Goal: Task Accomplishment & Management: Use online tool/utility

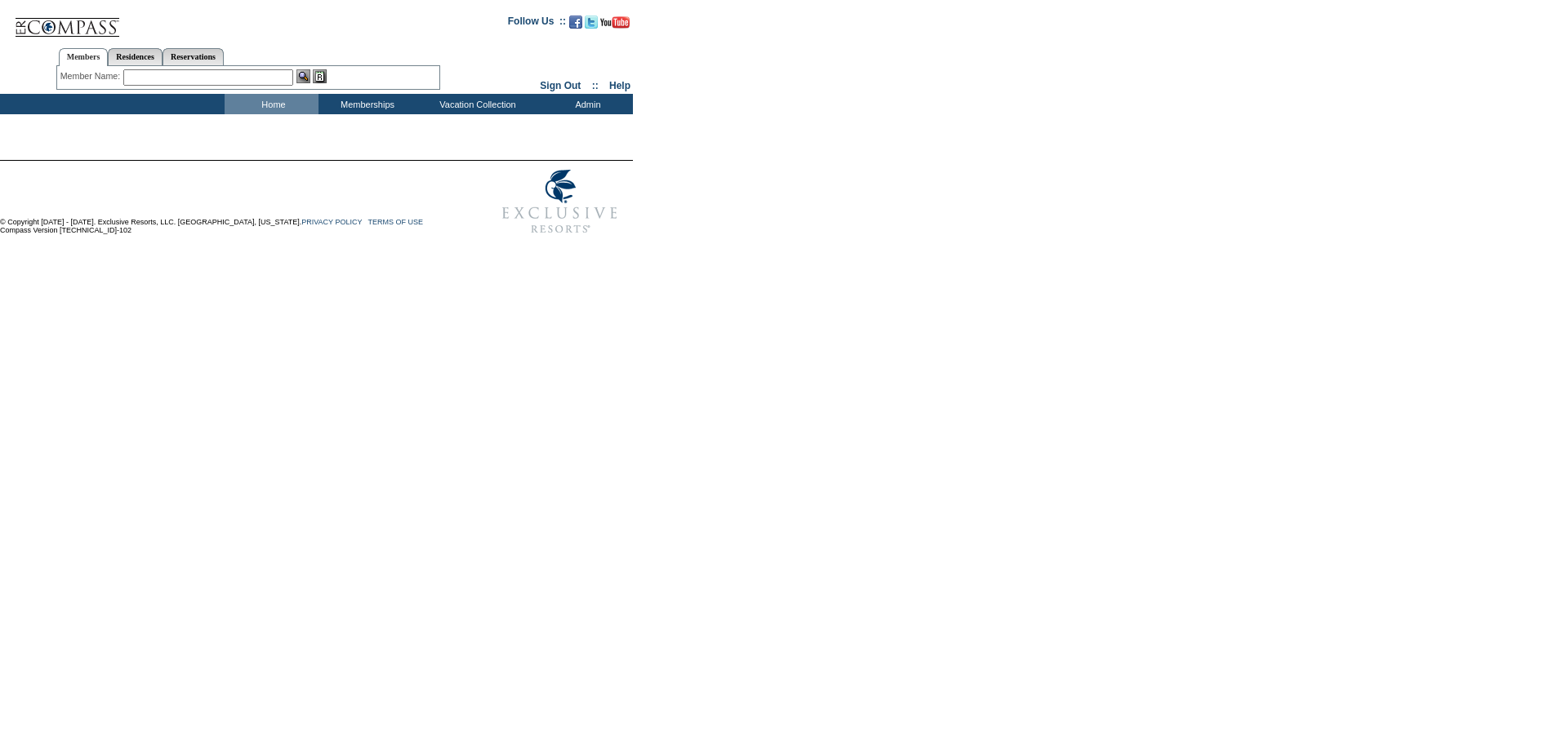
click at [159, 73] on input "text" at bounding box center [208, 78] width 170 height 17
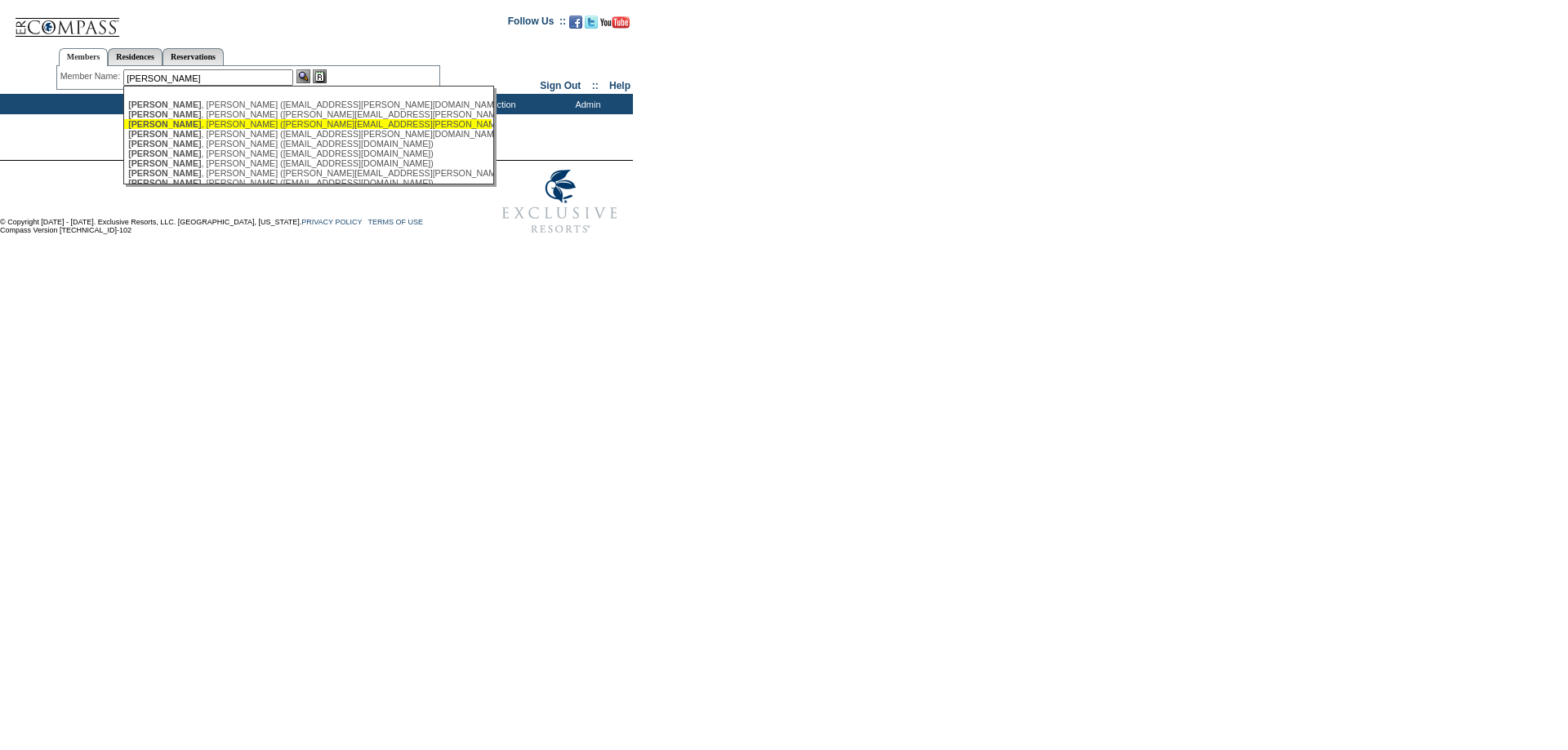
click at [191, 124] on div "Phillips , Frank (frank.phillips@rushortho.com)" at bounding box center [307, 124] width 359 height 10
type input "Phillips, Frank (frank.phillips@rushortho.com)"
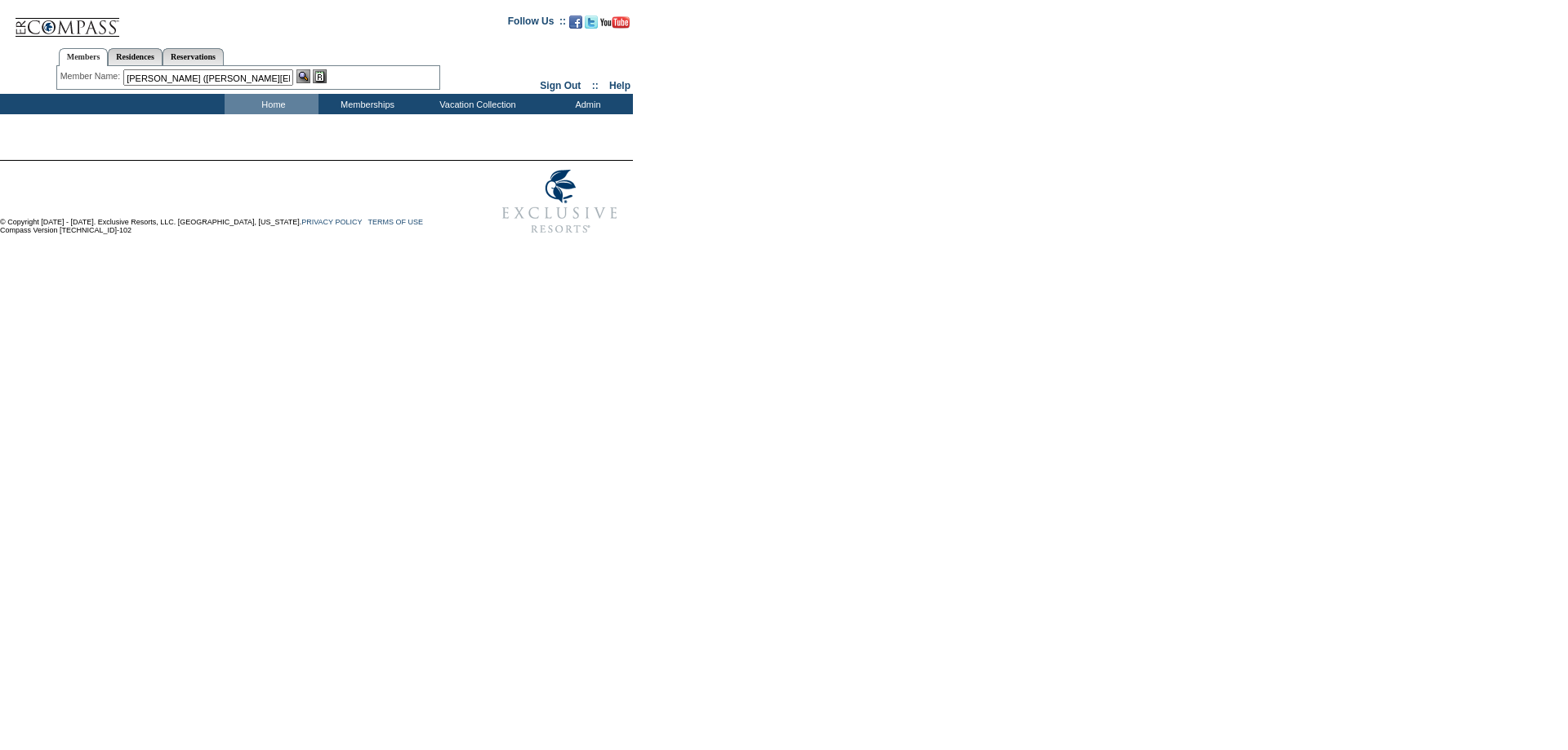
click at [323, 74] on img at bounding box center [319, 76] width 14 height 14
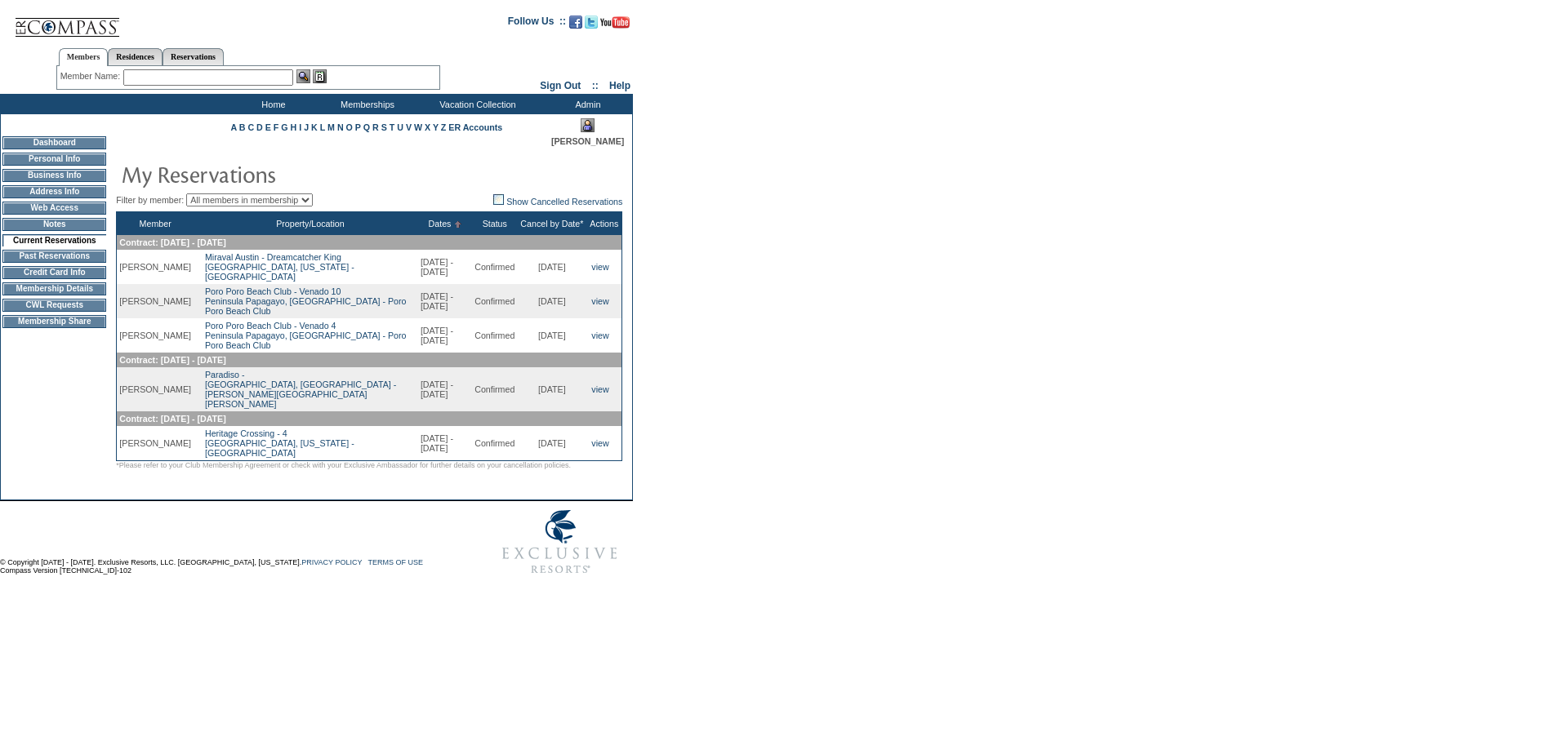
click at [165, 72] on input "text" at bounding box center [208, 78] width 170 height 17
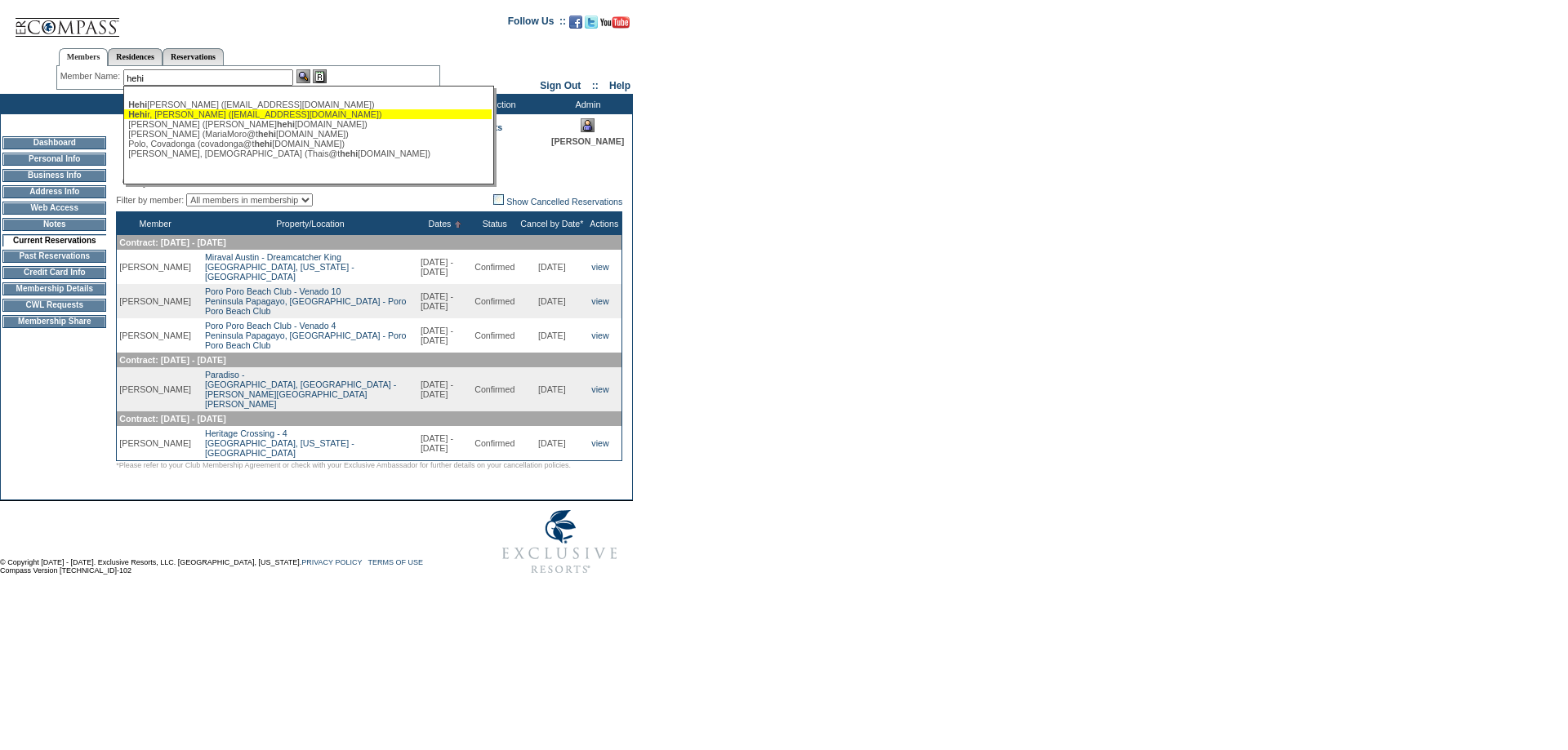
drag, startPoint x: 181, startPoint y: 114, endPoint x: 428, endPoint y: 124, distance: 247.2
click at [182, 114] on div "Hehi r, Sean (shehir@trinityinvestments.com)" at bounding box center [307, 114] width 359 height 10
type input "Hehir, Sean (shehir@trinityinvestments.com)"
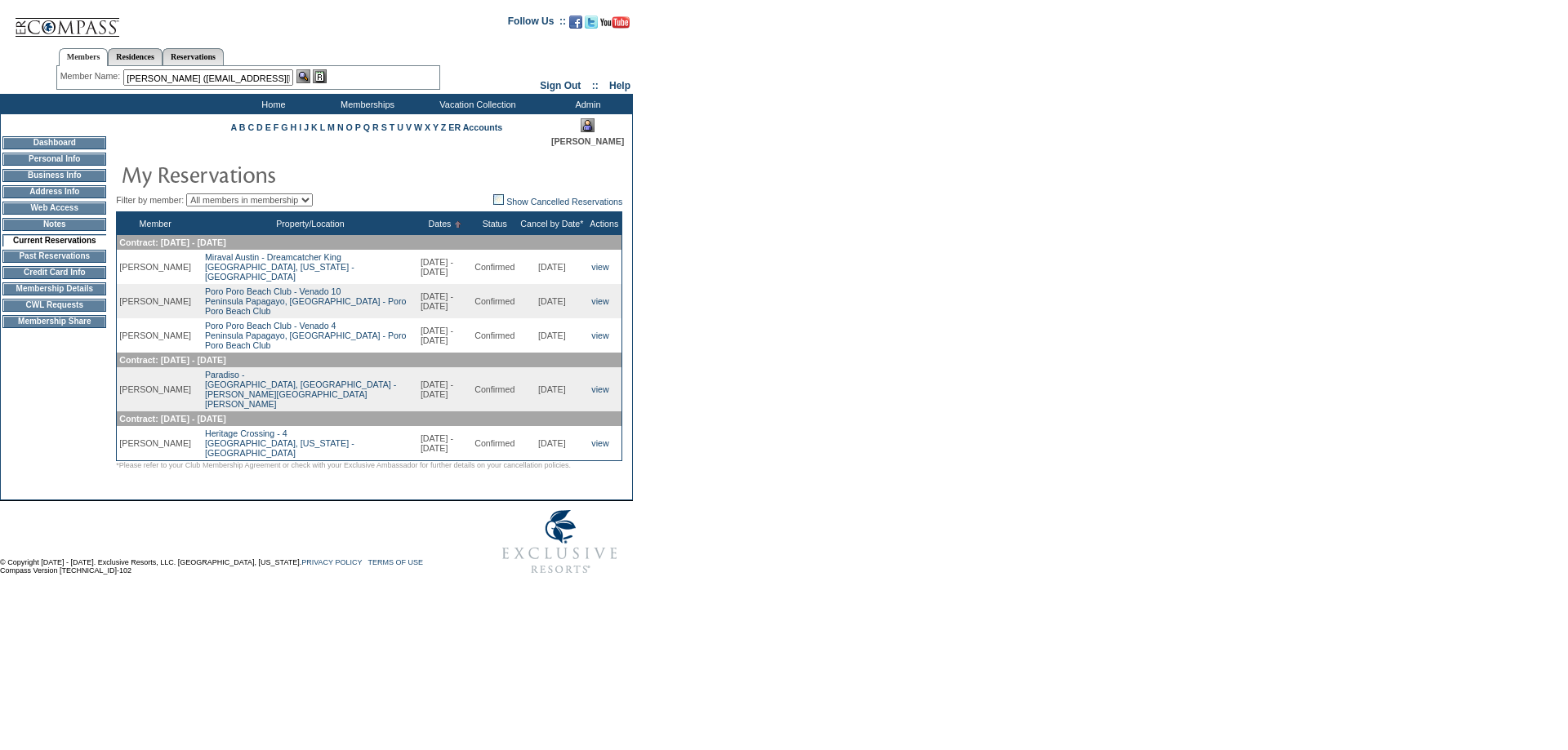
click at [321, 79] on img at bounding box center [319, 76] width 14 height 14
